Goal: Task Accomplishment & Management: Use online tool/utility

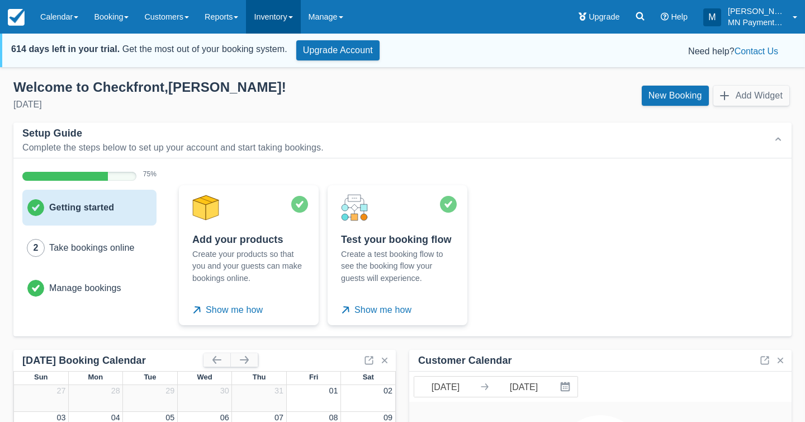
click at [283, 25] on link "Inventory" at bounding box center [273, 17] width 54 height 34
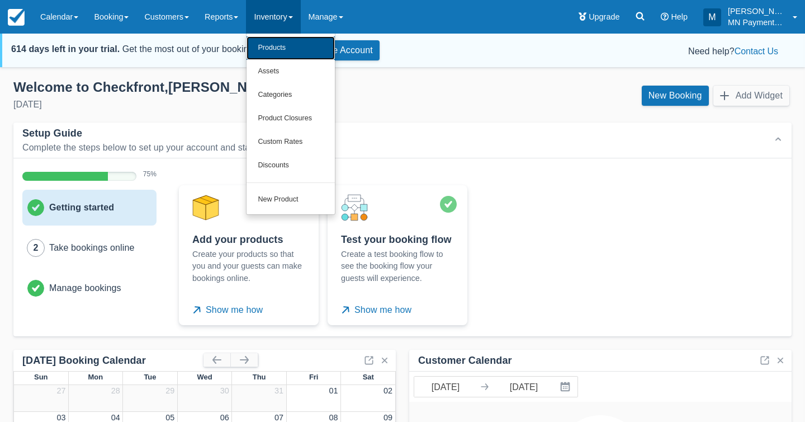
click at [285, 54] on link "Products" at bounding box center [291, 47] width 88 height 23
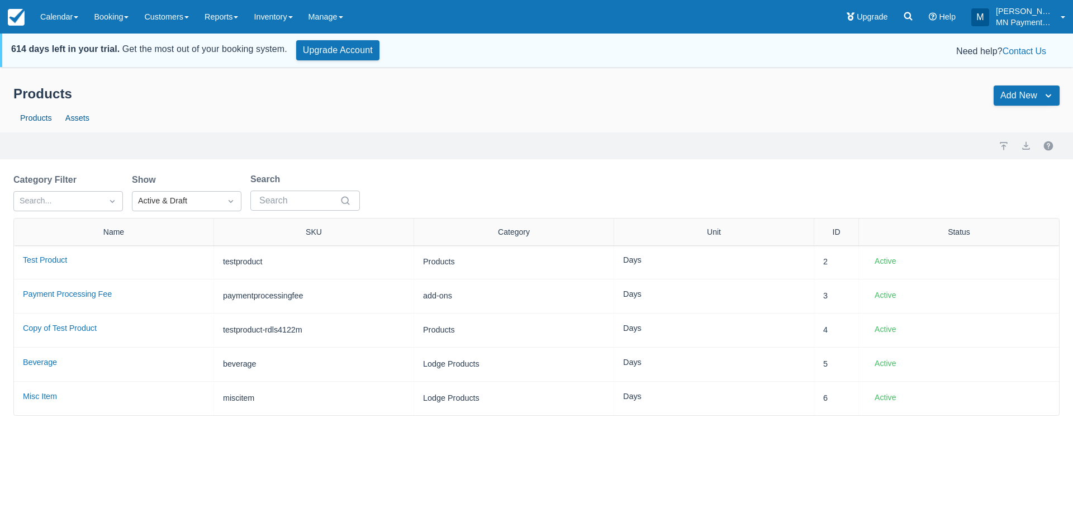
click at [212, 421] on div "Create Sample Products Select the type of sample products you would like to cre…" at bounding box center [536, 314] width 1073 height 489
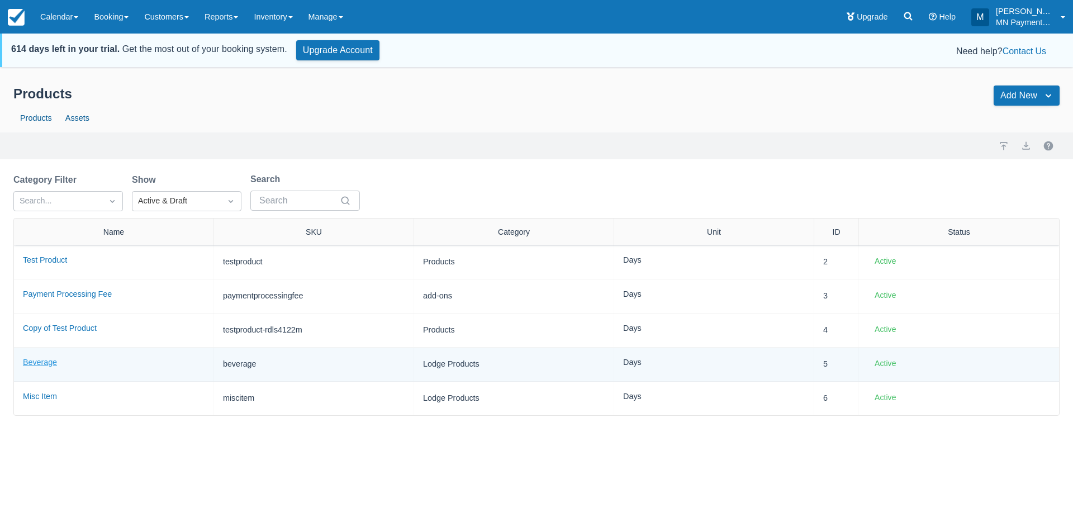
click at [31, 362] on link "Beverage" at bounding box center [40, 362] width 34 height 9
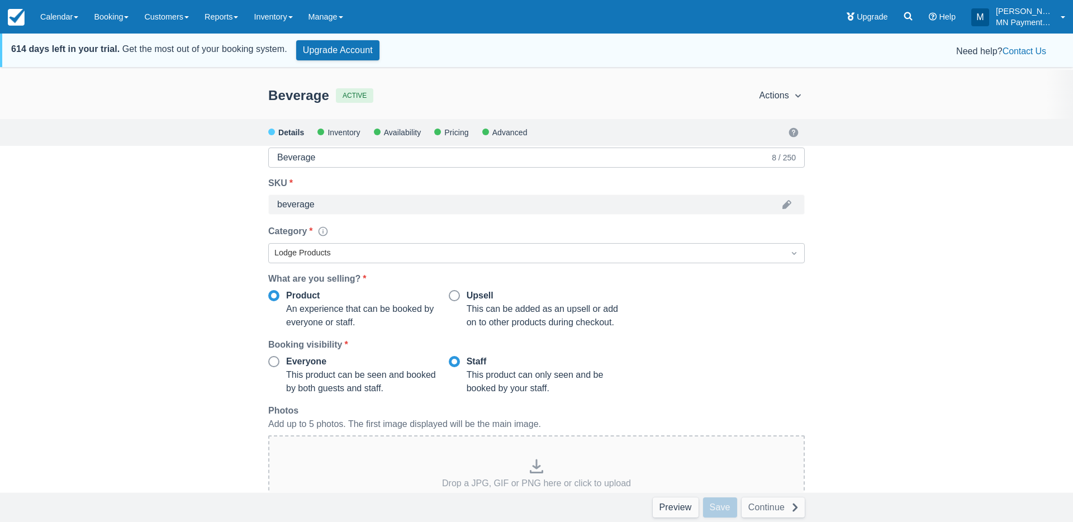
scroll to position [71, 0]
click at [275, 357] on div at bounding box center [274, 361] width 10 height 10
click at [269, 358] on input "Everyone" at bounding box center [268, 358] width 1 height 1
radio input "true"
click at [451, 294] on div at bounding box center [454, 295] width 10 height 10
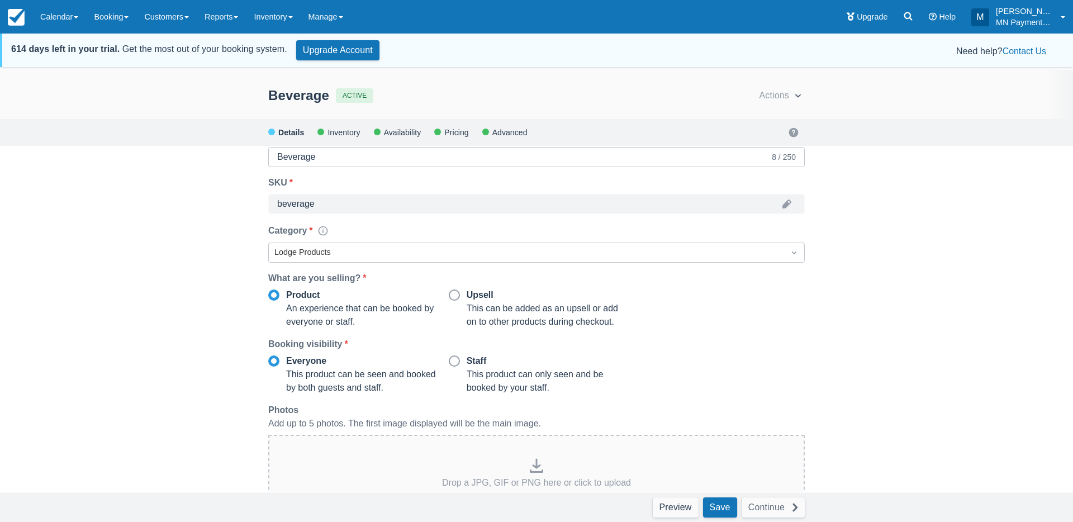
click at [449, 292] on input "Upsell" at bounding box center [449, 292] width 1 height 1
radio input "true"
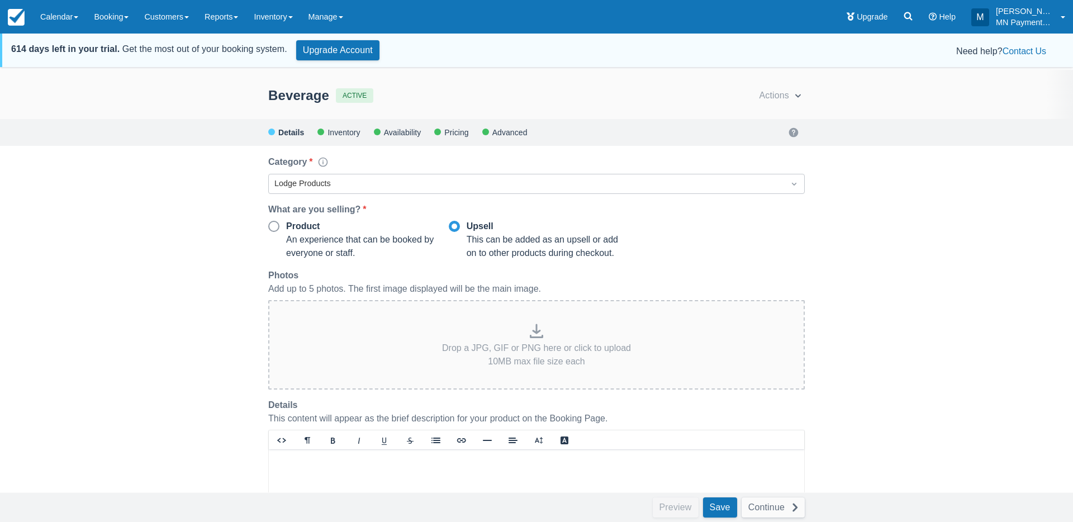
scroll to position [149, 0]
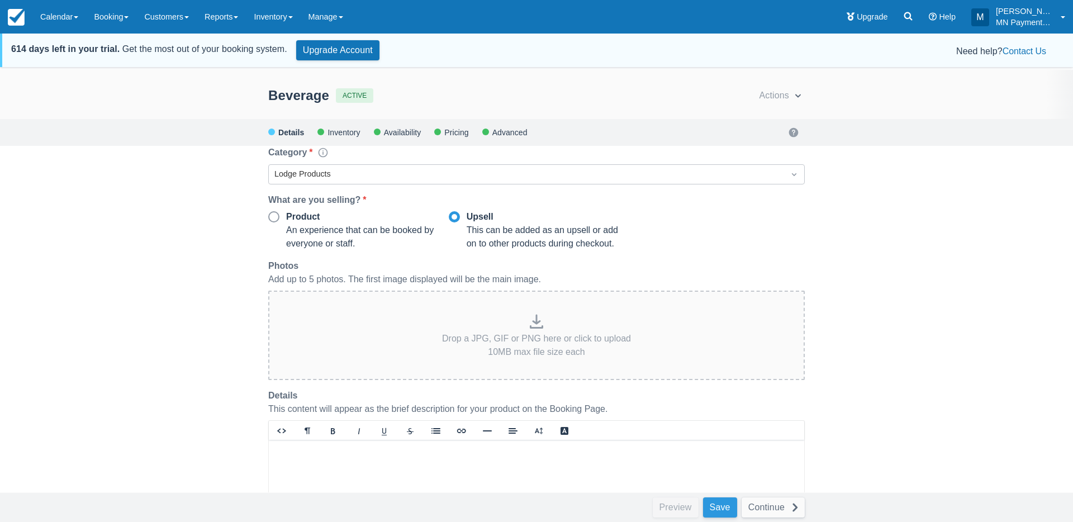
click at [714, 505] on button "Save" at bounding box center [720, 508] width 34 height 20
click at [276, 15] on link "Inventory" at bounding box center [273, 17] width 54 height 34
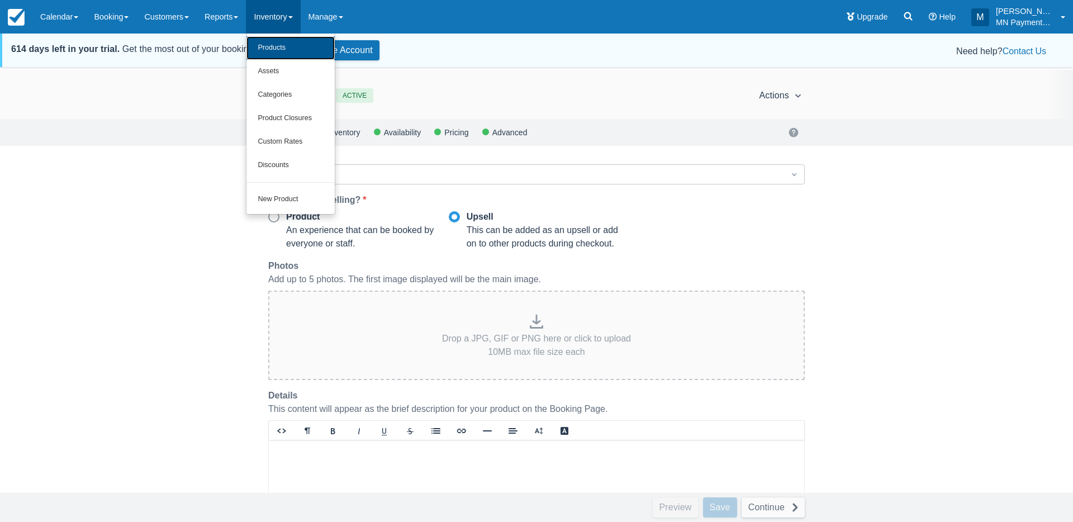
click at [287, 37] on link "Products" at bounding box center [291, 47] width 88 height 23
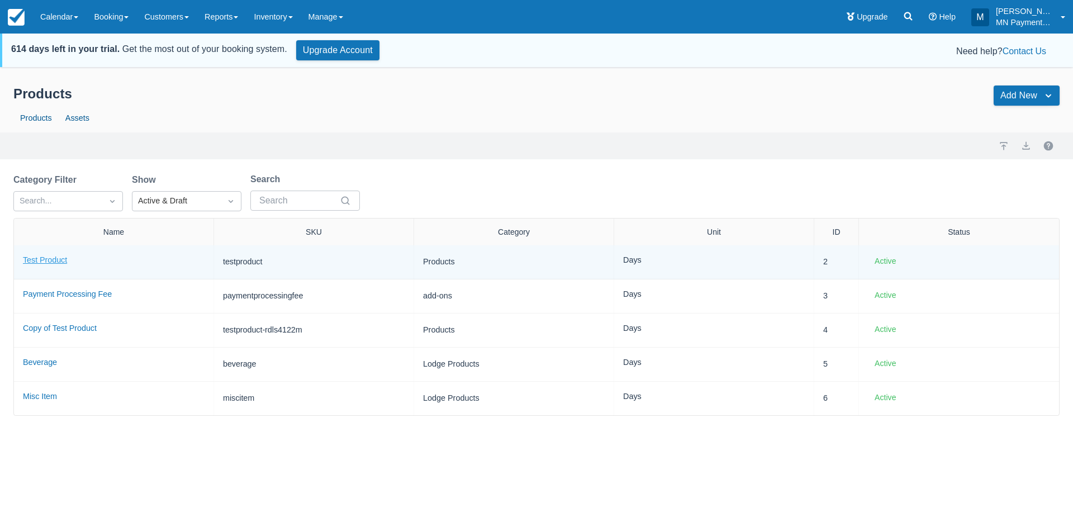
click at [32, 259] on link "Test Product" at bounding box center [45, 259] width 44 height 9
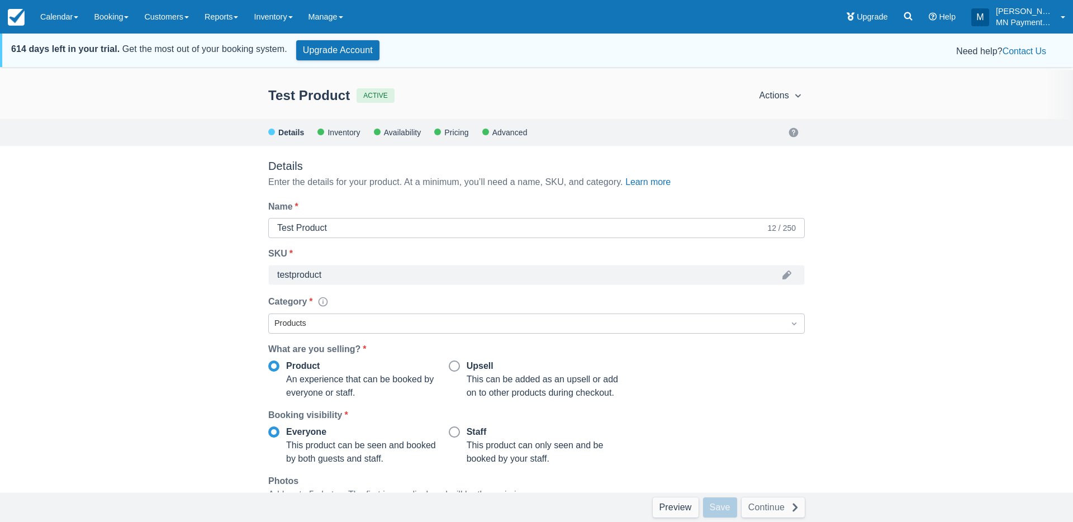
click at [513, 135] on div "Advanced" at bounding box center [509, 132] width 36 height 7
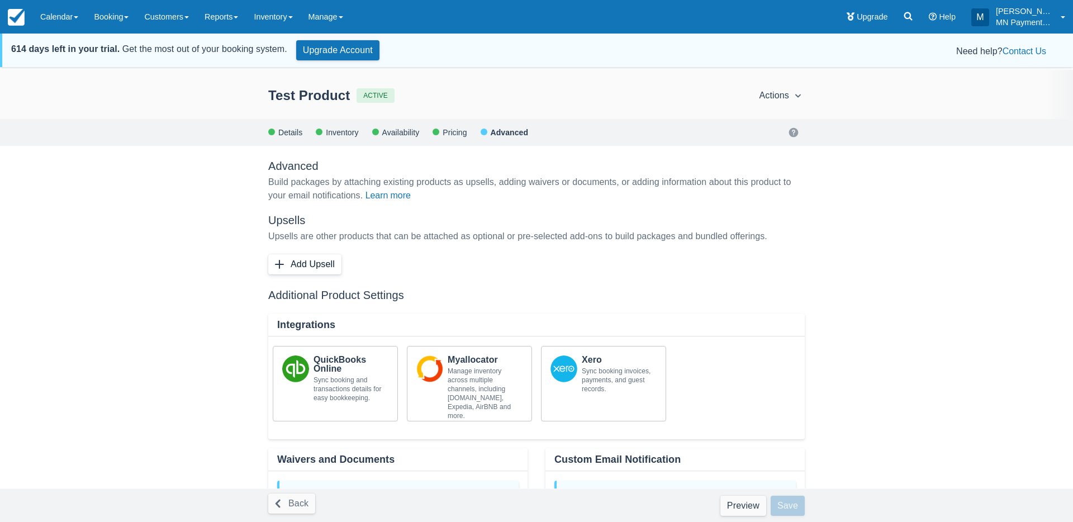
click at [329, 261] on button "Add Upsell" at bounding box center [304, 264] width 73 height 20
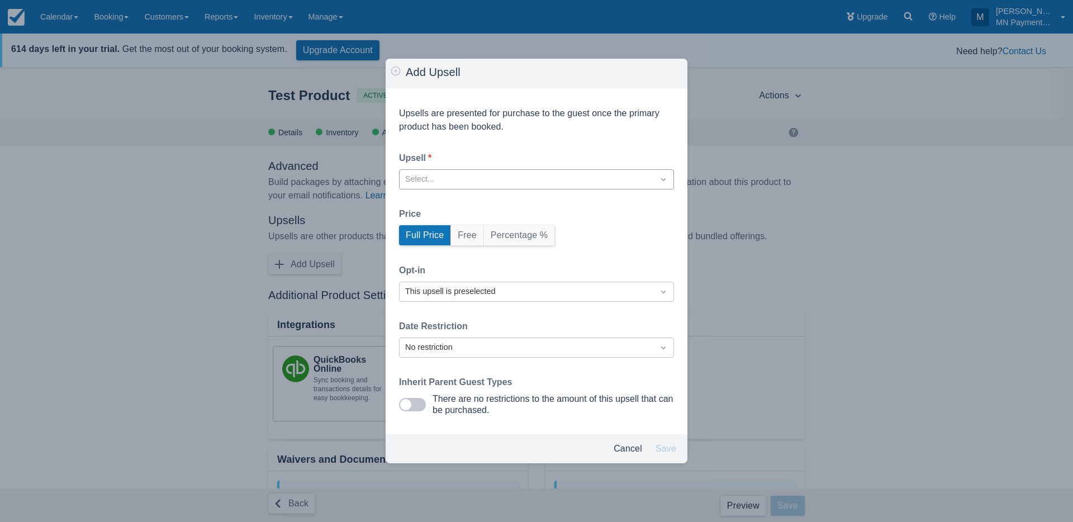
click at [479, 178] on div at bounding box center [526, 179] width 243 height 15
click at [489, 250] on div "Beverage" at bounding box center [536, 250] width 275 height 22
click at [487, 291] on div "This upsell is preselected" at bounding box center [526, 292] width 243 height 12
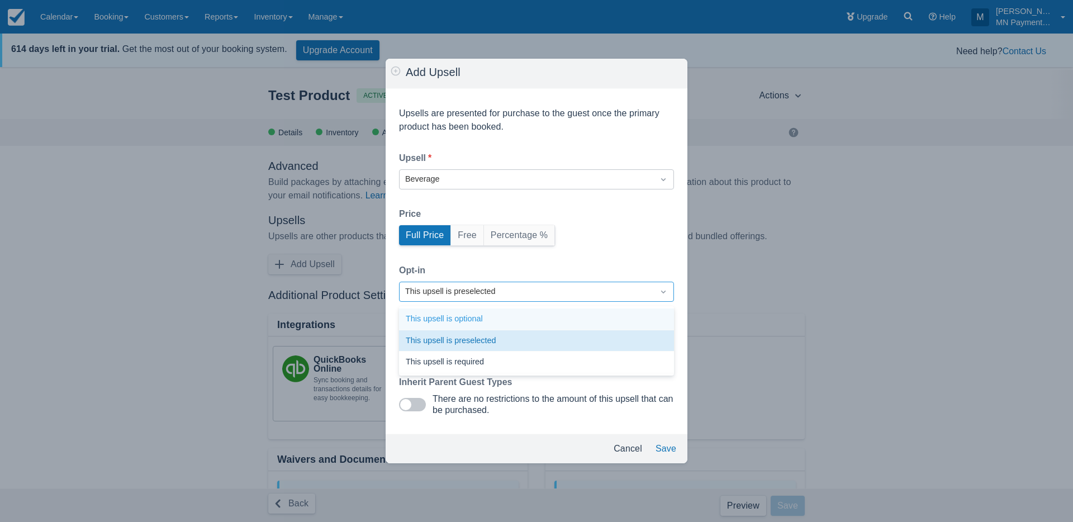
click at [495, 320] on div "This upsell is optional" at bounding box center [536, 320] width 275 height 22
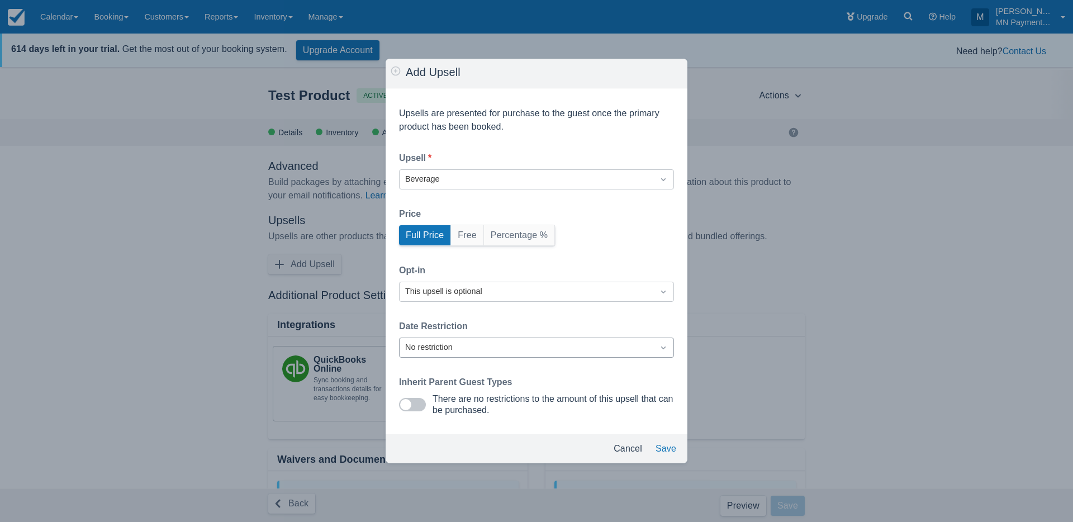
click at [495, 342] on div "No restriction" at bounding box center [526, 348] width 243 height 12
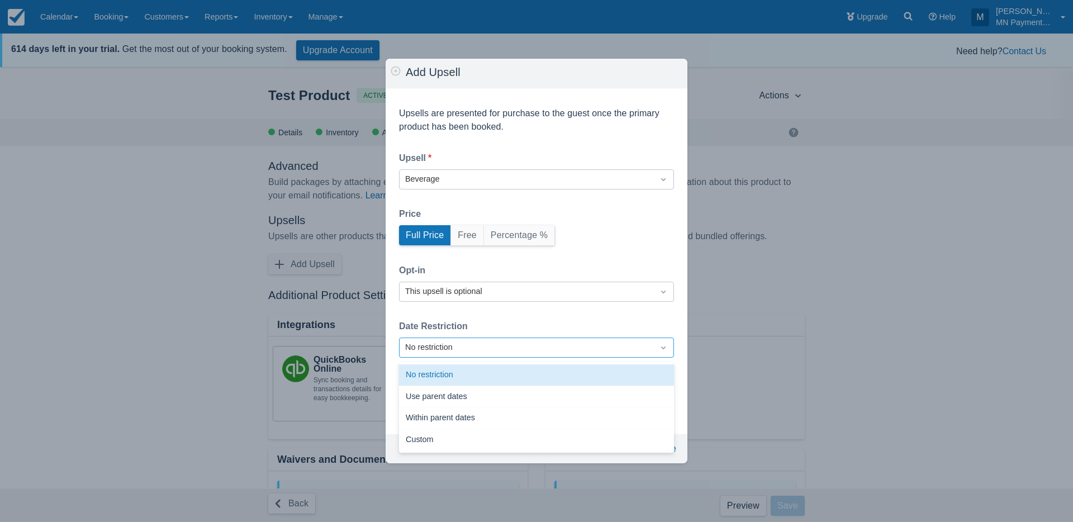
click at [495, 342] on div "No restriction" at bounding box center [526, 348] width 243 height 12
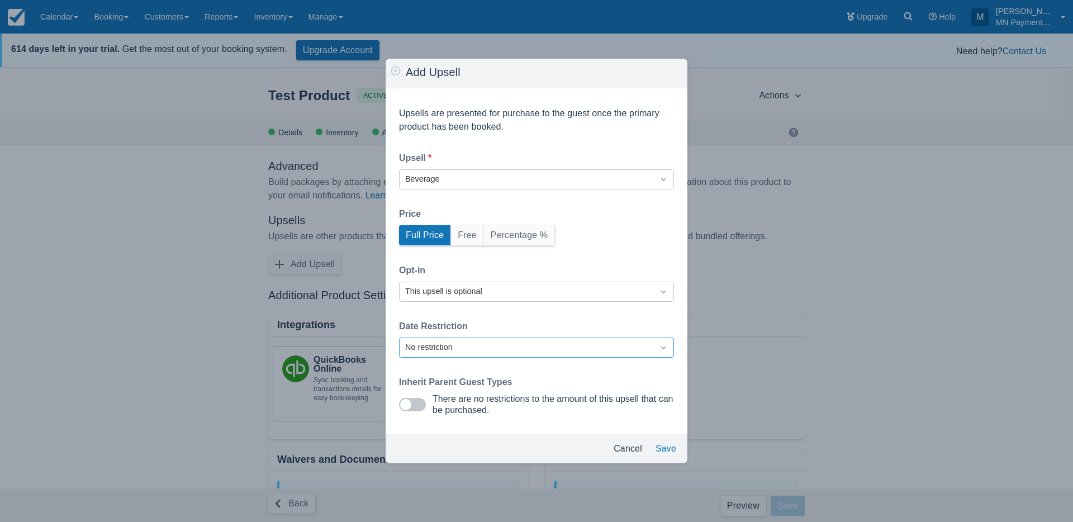
click at [538, 311] on div "Upsells are presented for purchase to the guest once the primary product has be…" at bounding box center [537, 261] width 302 height 345
click at [667, 449] on button "Save" at bounding box center [666, 449] width 30 height 20
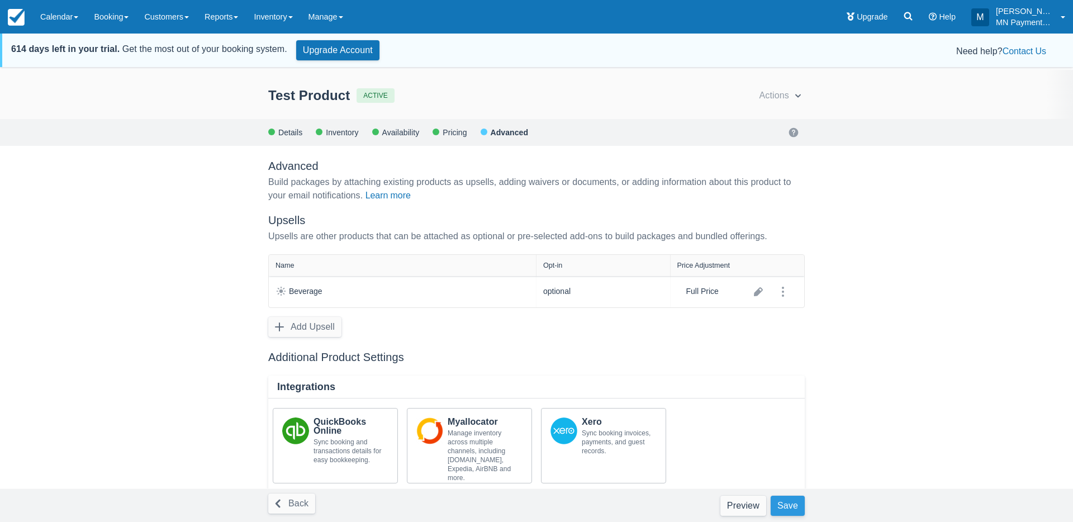
click at [784, 503] on button "Save" at bounding box center [788, 506] width 34 height 20
click at [186, 23] on link "Customers" at bounding box center [166, 17] width 60 height 34
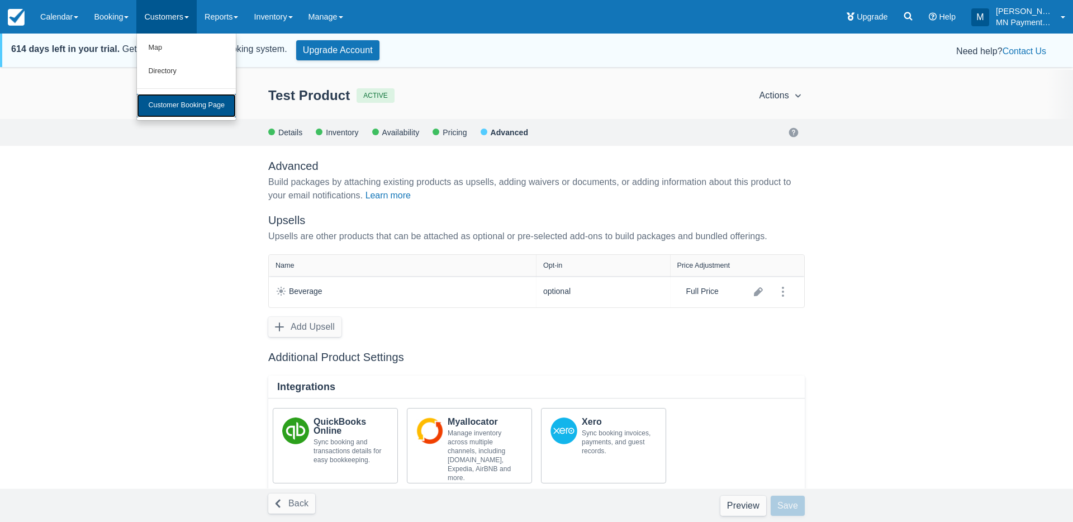
click at [182, 106] on link "Customer Booking Page" at bounding box center [186, 105] width 99 height 23
